Goal: Find specific fact

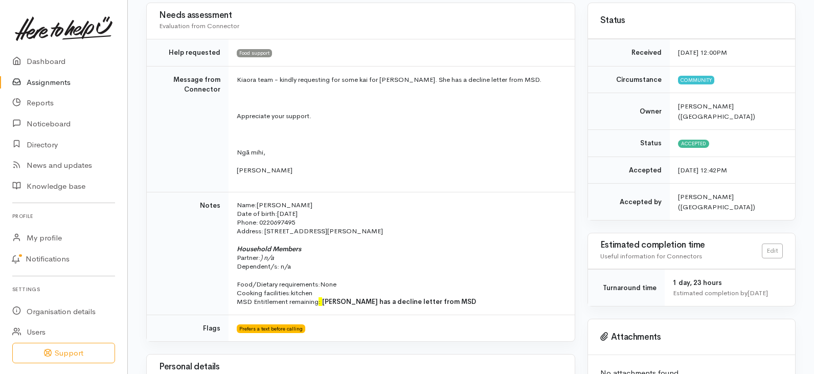
scroll to position [51, 0]
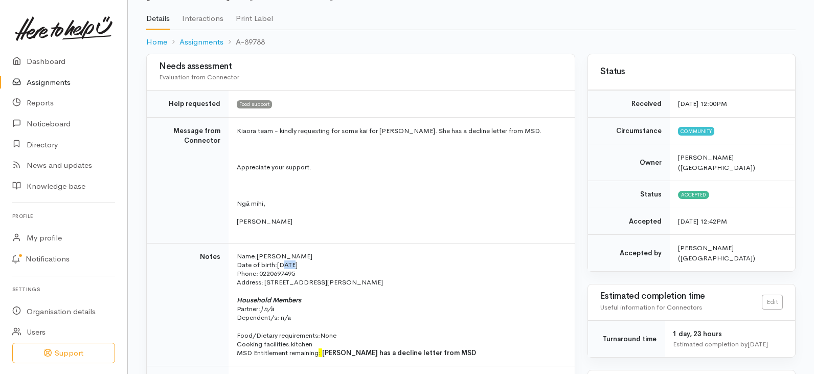
drag, startPoint x: 280, startPoint y: 264, endPoint x: 301, endPoint y: 262, distance: 21.1
click at [295, 263] on span "24/6/2004" at bounding box center [287, 264] width 20 height 9
drag, startPoint x: 336, startPoint y: 267, endPoint x: 322, endPoint y: 267, distance: 13.3
click at [335, 267] on p "Name: Anna Pire Date of birth: 24/6/2004 Phone:   0220697495" at bounding box center [400, 265] width 326 height 27
drag, startPoint x: 278, startPoint y: 263, endPoint x: 315, endPoint y: 268, distance: 37.6
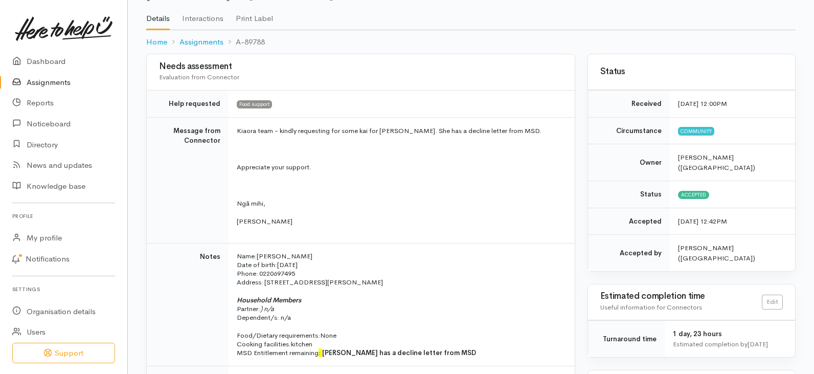
click at [315, 268] on p "Name: Anna Pire Date of birth: 24/6/2004 Phone:   0220697495" at bounding box center [400, 265] width 326 height 27
copy span "24/6/2004"
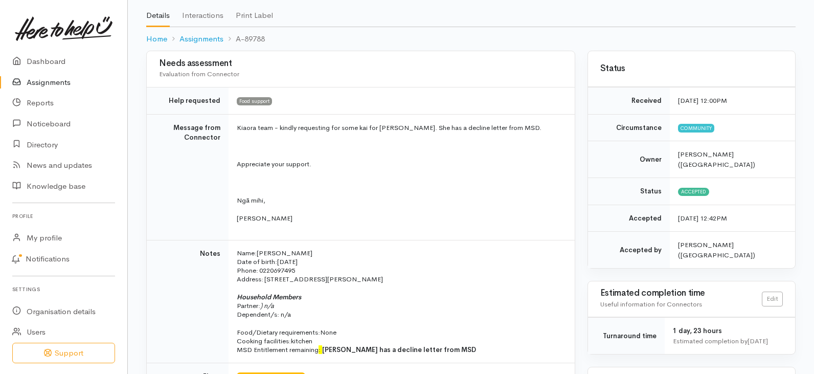
scroll to position [102, 0]
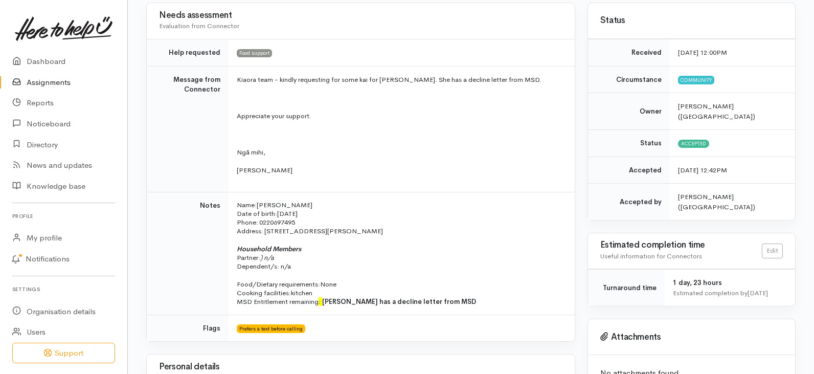
click at [409, 224] on p "Name: Anna Pire Date of birth: 24/6/2004 Phone:   0220697495" at bounding box center [400, 214] width 326 height 27
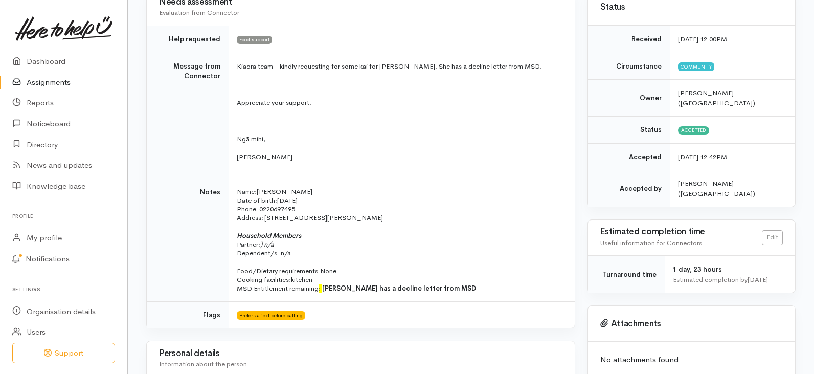
scroll to position [153, 0]
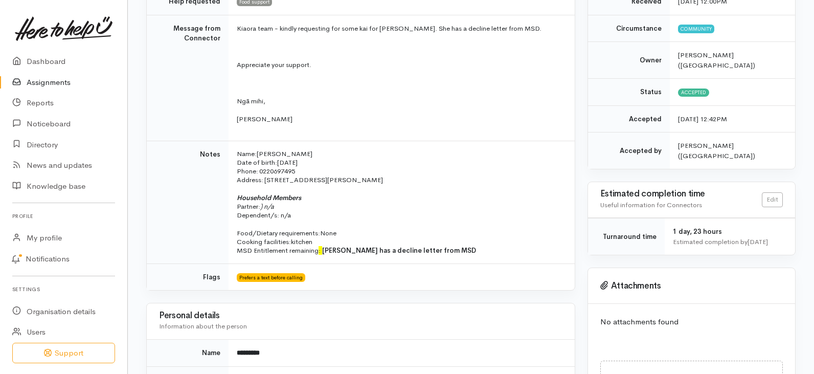
drag, startPoint x: 261, startPoint y: 171, endPoint x: 300, endPoint y: 172, distance: 38.9
click at [300, 172] on p "Name: Anna Pire Date of birth: 24/6/2004 Phone:   0220697495" at bounding box center [400, 162] width 326 height 27
copy span "0220697495"
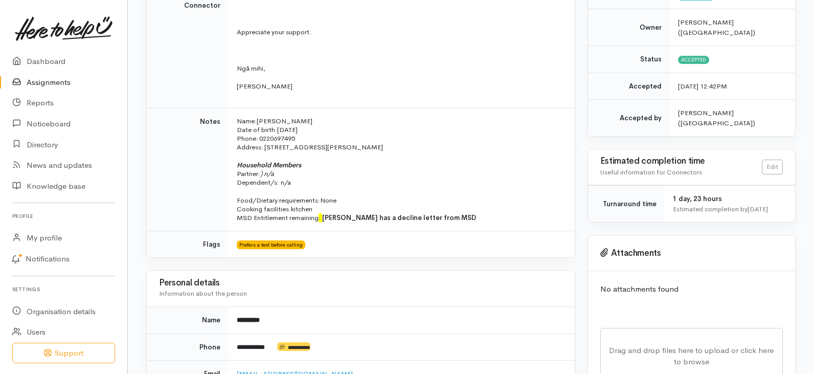
scroll to position [205, 0]
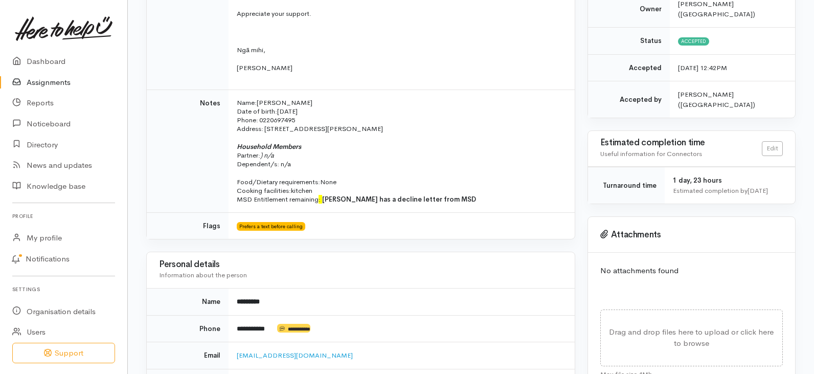
click at [444, 161] on p "Household Members Partner: ) n/a Dependent/s: n/a" at bounding box center [400, 155] width 326 height 27
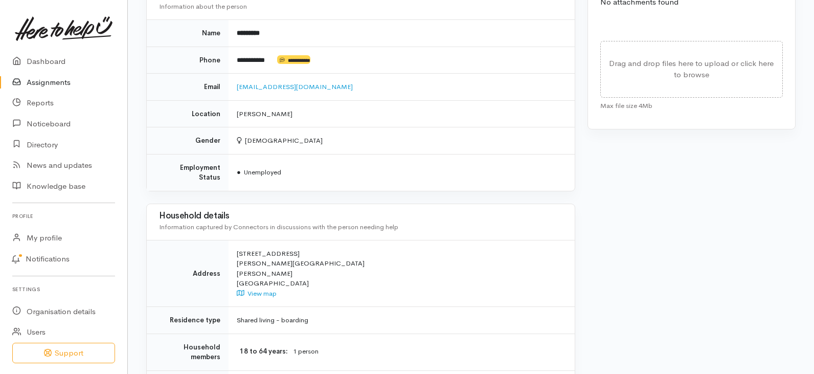
scroll to position [364, 0]
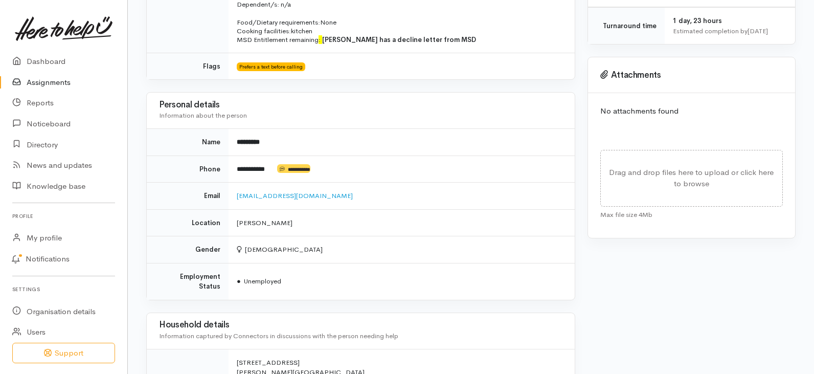
click at [52, 80] on link "Assignments" at bounding box center [63, 82] width 127 height 21
